Goal: Information Seeking & Learning: Check status

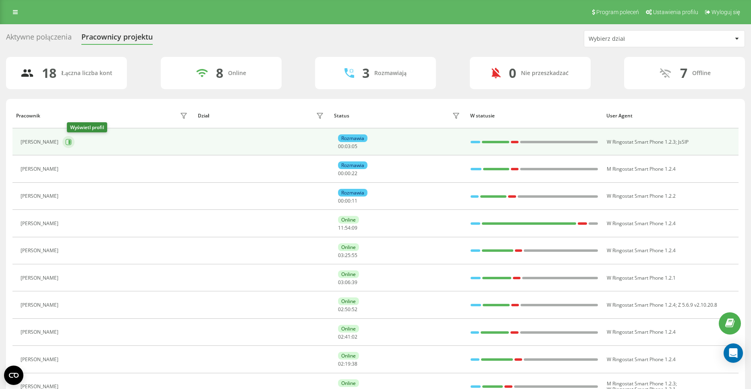
click at [70, 140] on icon at bounding box center [68, 142] width 6 height 6
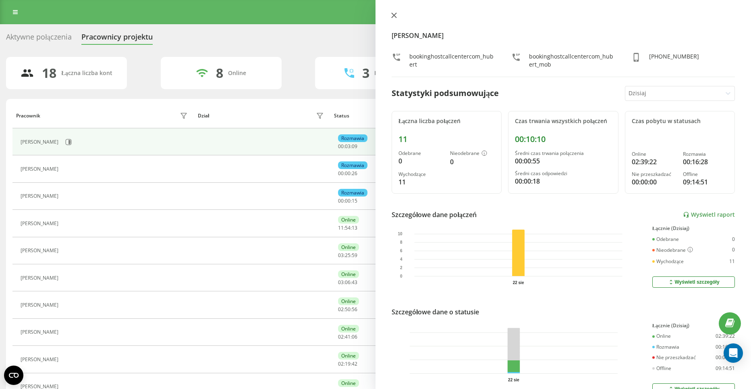
click at [395, 13] on icon at bounding box center [394, 15] width 6 height 6
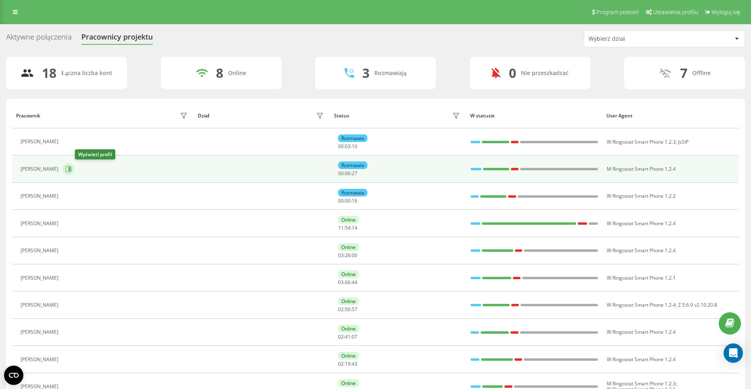
click at [71, 167] on icon at bounding box center [70, 169] width 2 height 4
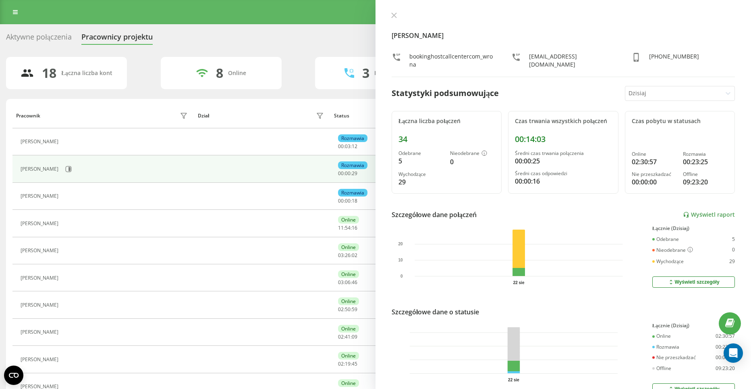
click at [392, 11] on div "[PERSON_NAME] bookinghostcallcentercom_wrona [EMAIL_ADDRESS][DOMAIN_NAME] [PHON…" at bounding box center [564, 194] width 376 height 389
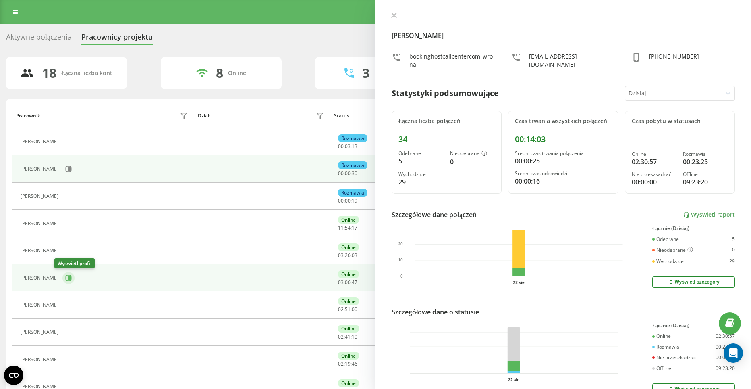
click at [66, 281] on icon at bounding box center [69, 277] width 6 height 6
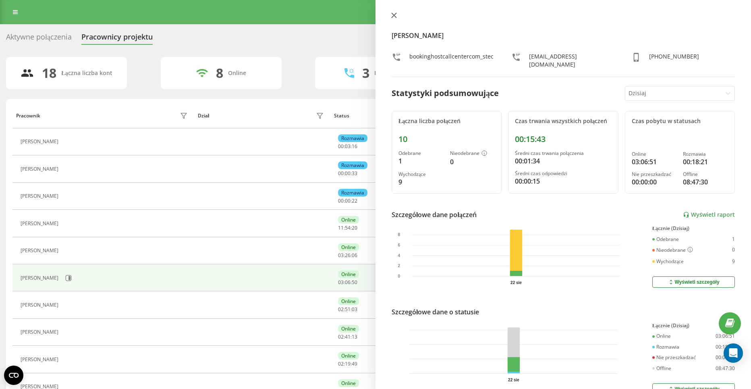
click at [393, 13] on icon at bounding box center [394, 15] width 6 height 6
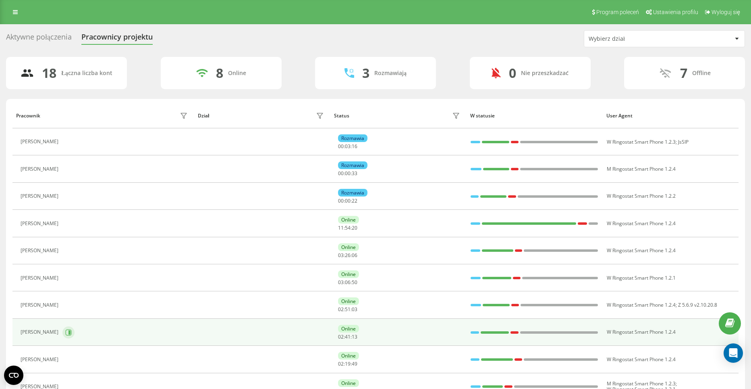
click at [67, 327] on button at bounding box center [68, 332] width 12 height 12
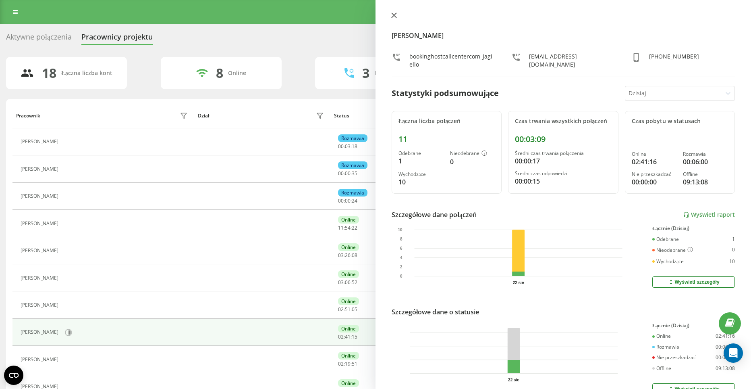
click at [395, 13] on icon at bounding box center [394, 15] width 6 height 6
